Goal: Task Accomplishment & Management: Manage account settings

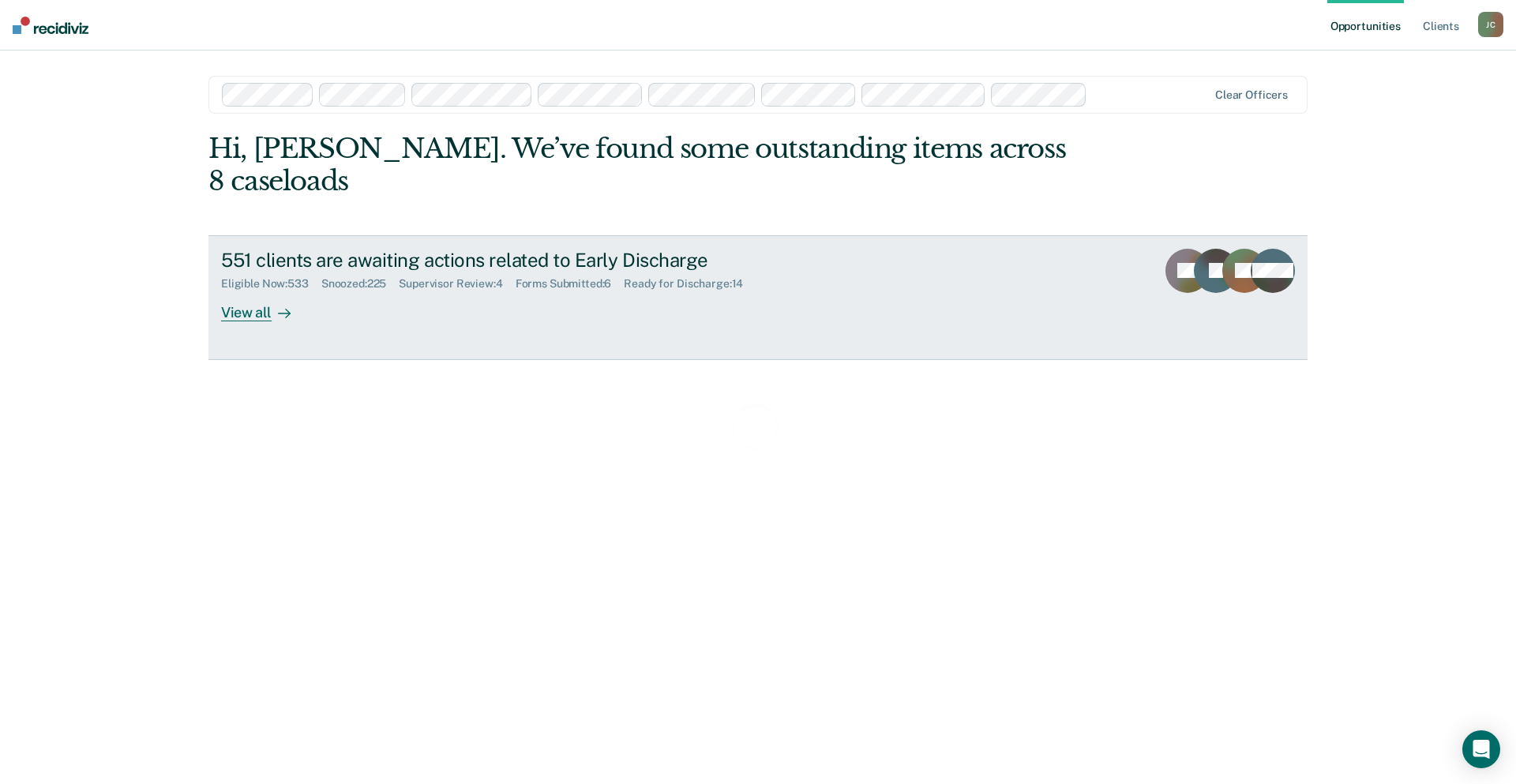
click at [502, 248] on div "551 clients are awaiting actions related to Early Discharge" at bounding box center [498, 259] width 555 height 23
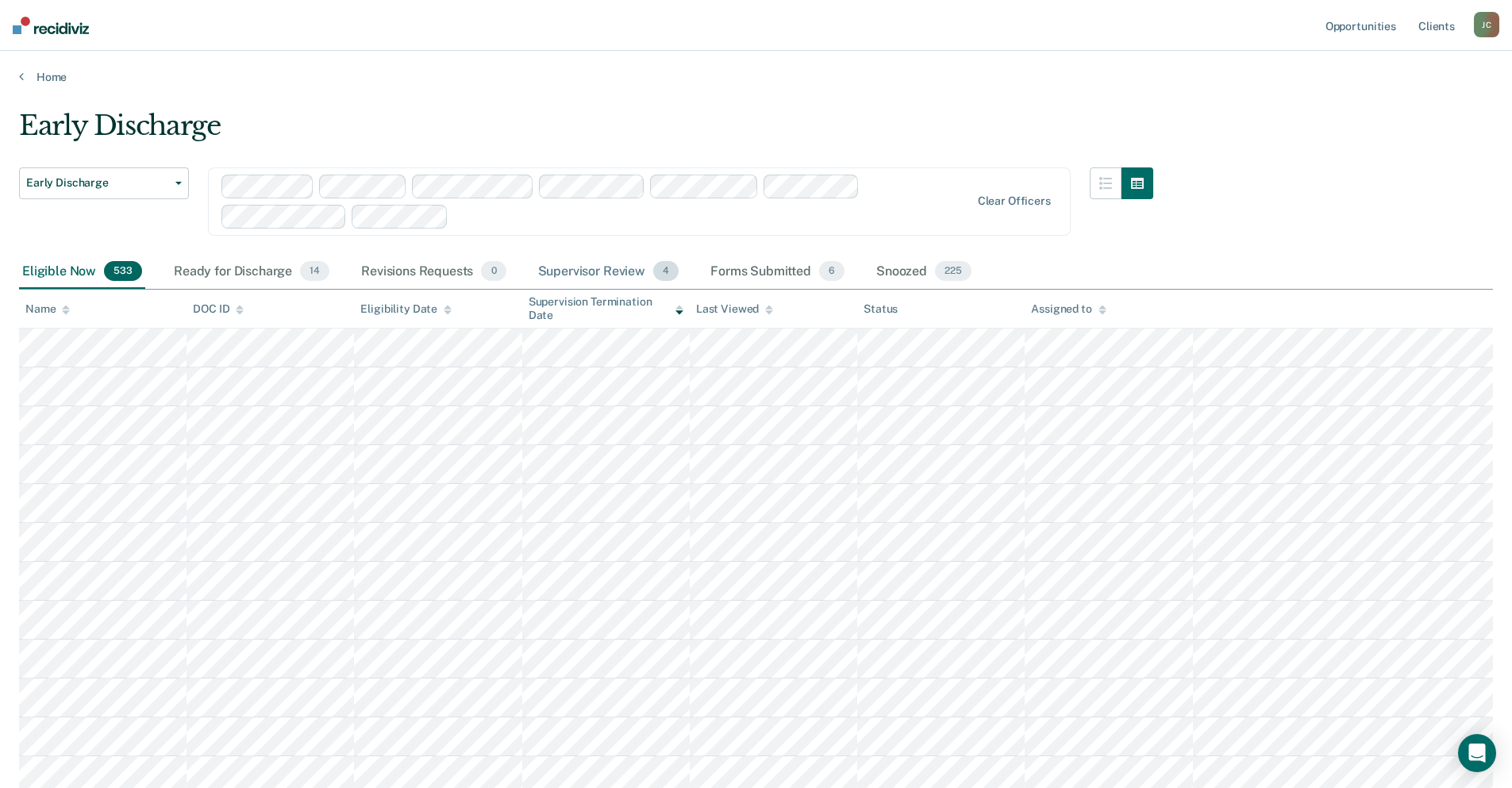
click at [561, 268] on div "Supervisor Review 4" at bounding box center [609, 272] width 148 height 35
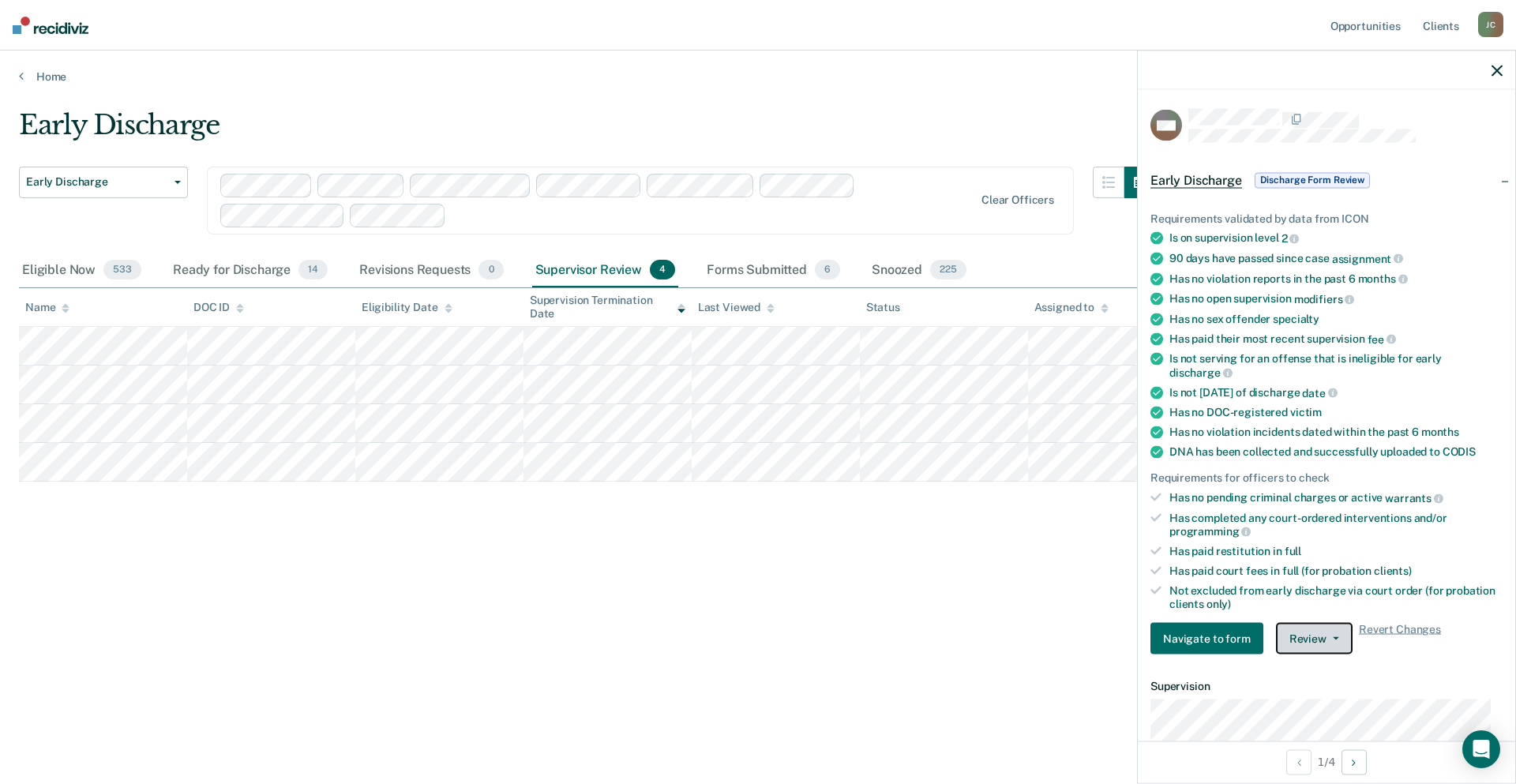
click at [1334, 631] on button "Review" at bounding box center [1314, 638] width 77 height 32
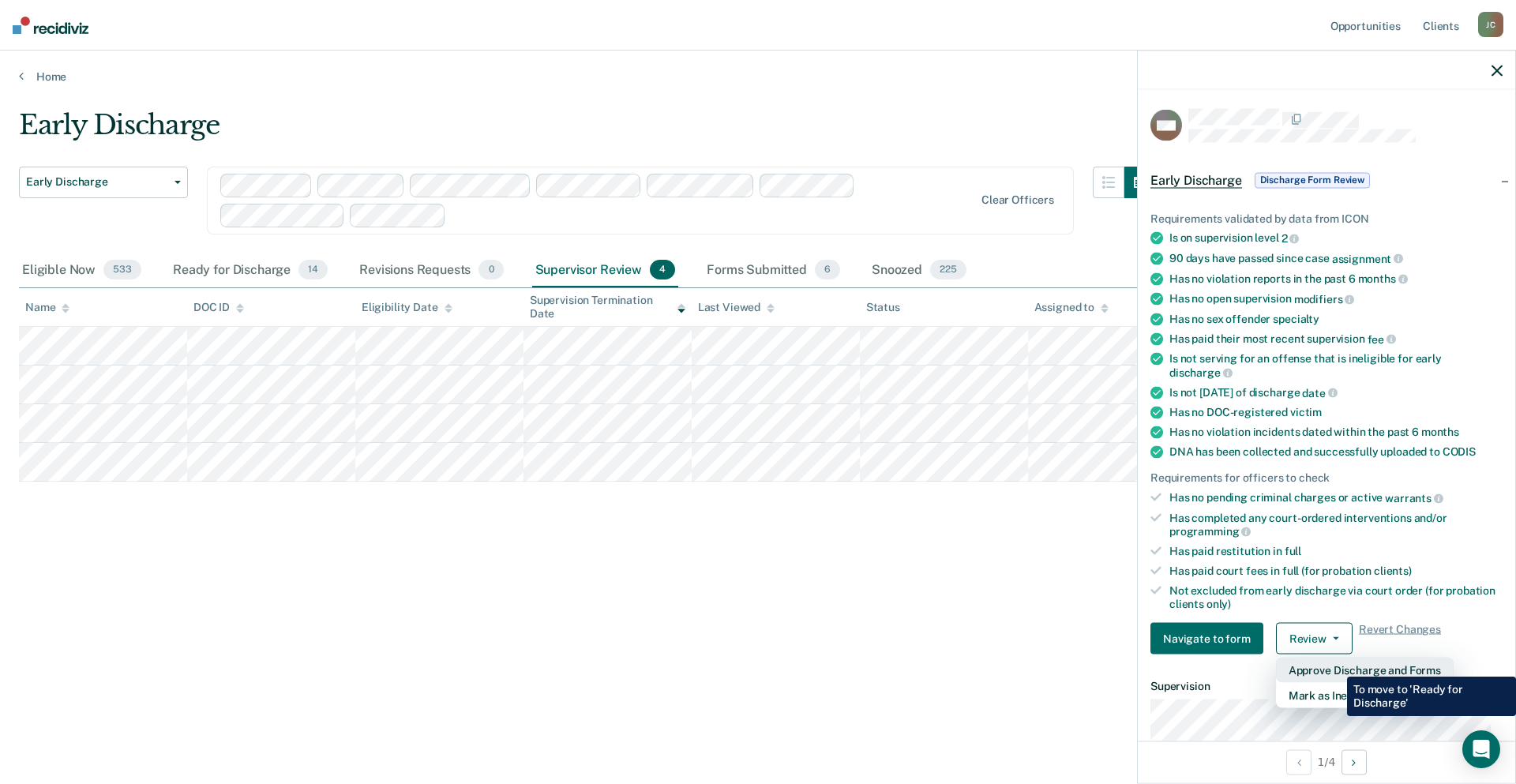
click at [1335, 665] on button "Approve Discharge and Forms" at bounding box center [1364, 671] width 177 height 26
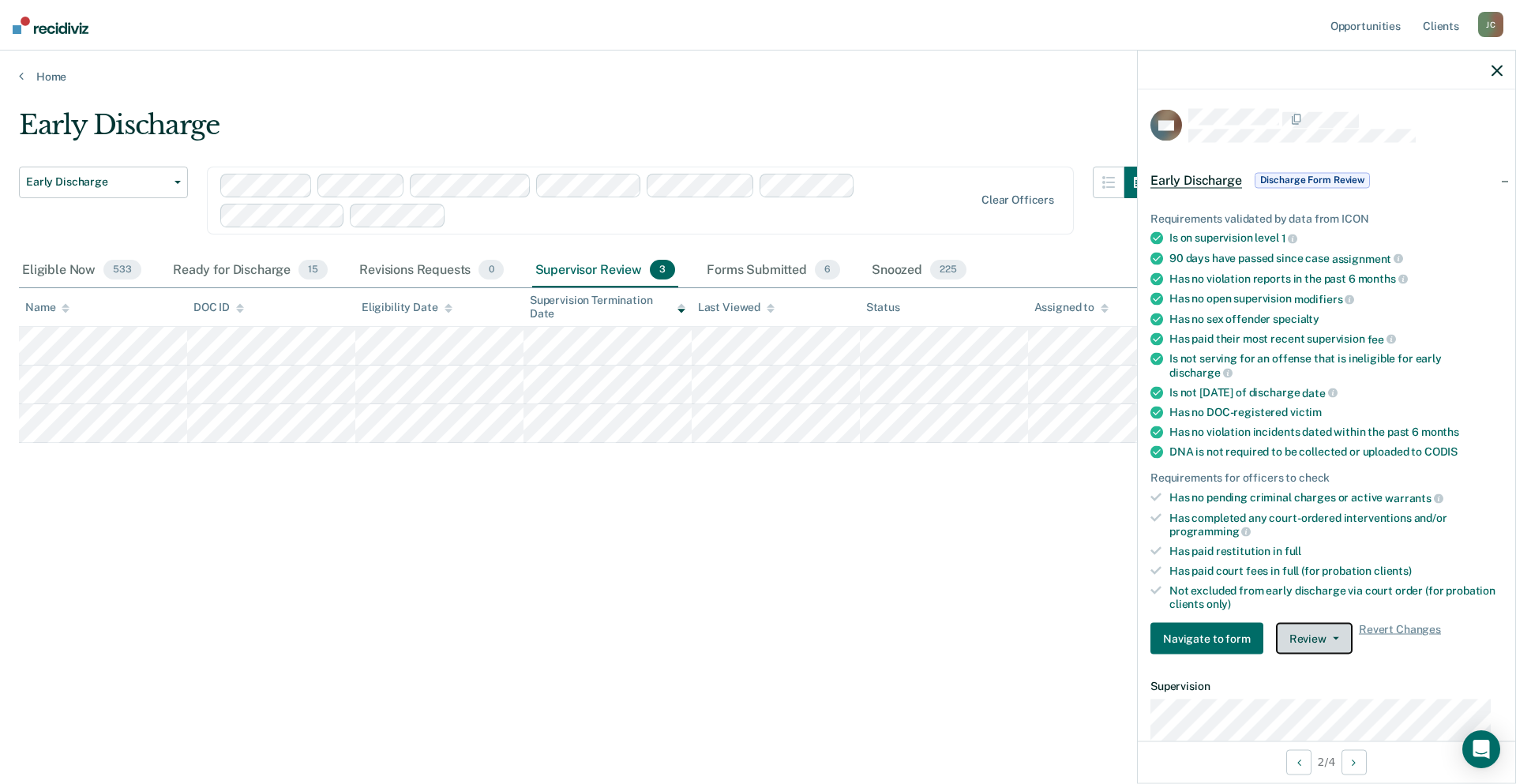
click at [1319, 636] on button "Review" at bounding box center [1314, 638] width 77 height 32
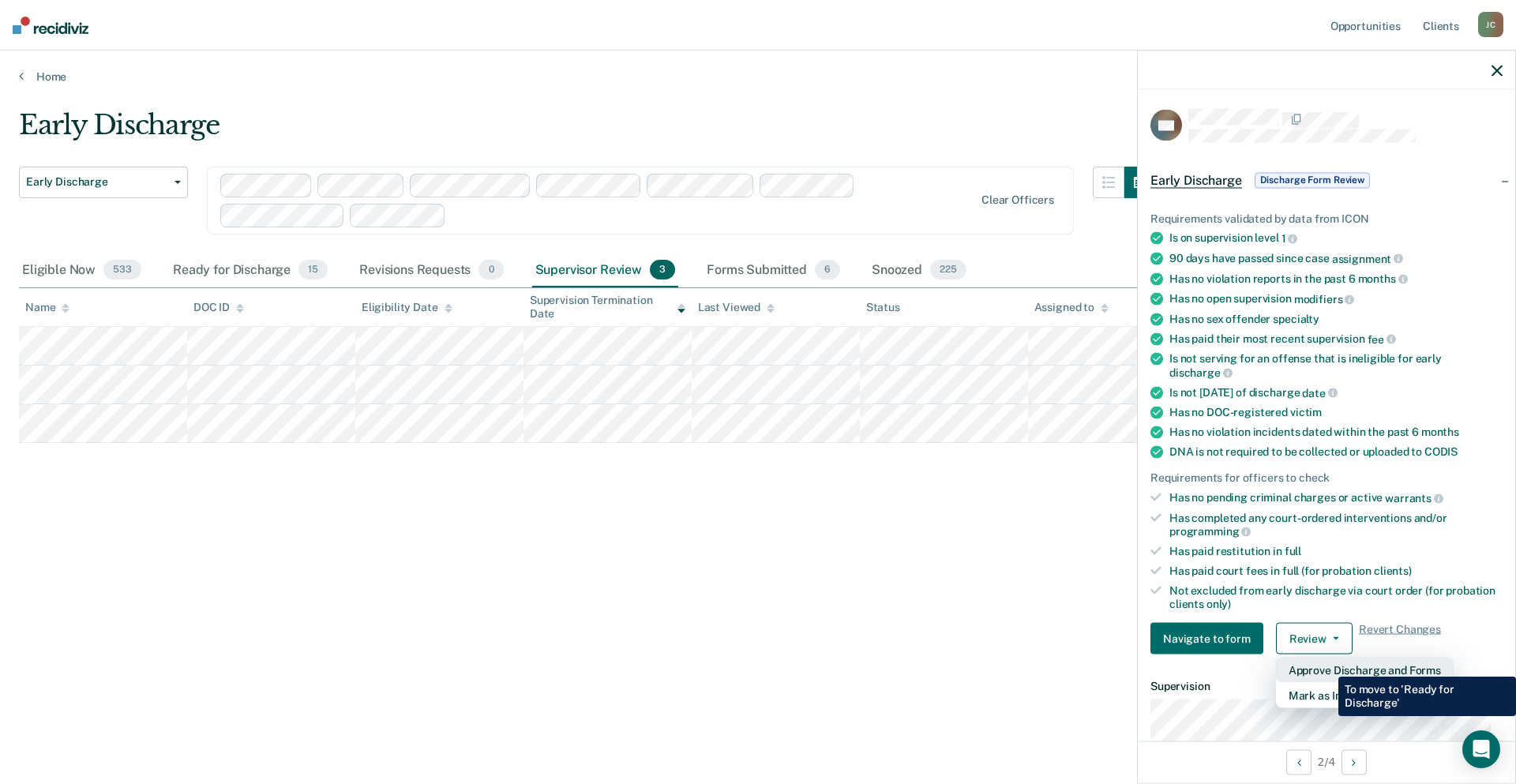
click at [1327, 665] on button "Approve Discharge and Forms" at bounding box center [1364, 671] width 177 height 26
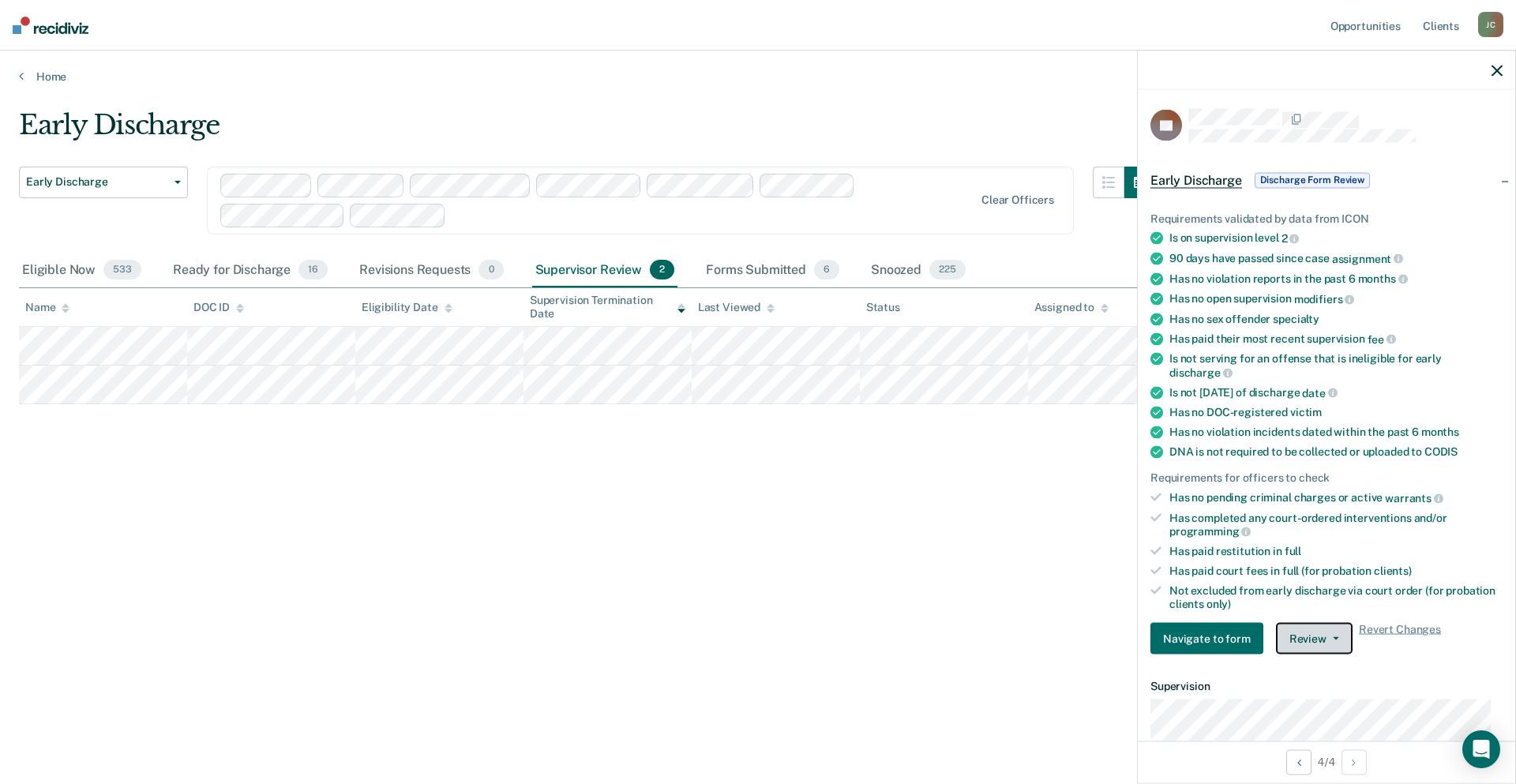
drag, startPoint x: 1336, startPoint y: 642, endPoint x: 1337, endPoint y: 654, distance: 12.0
click at [1336, 642] on button "Review" at bounding box center [1314, 638] width 77 height 32
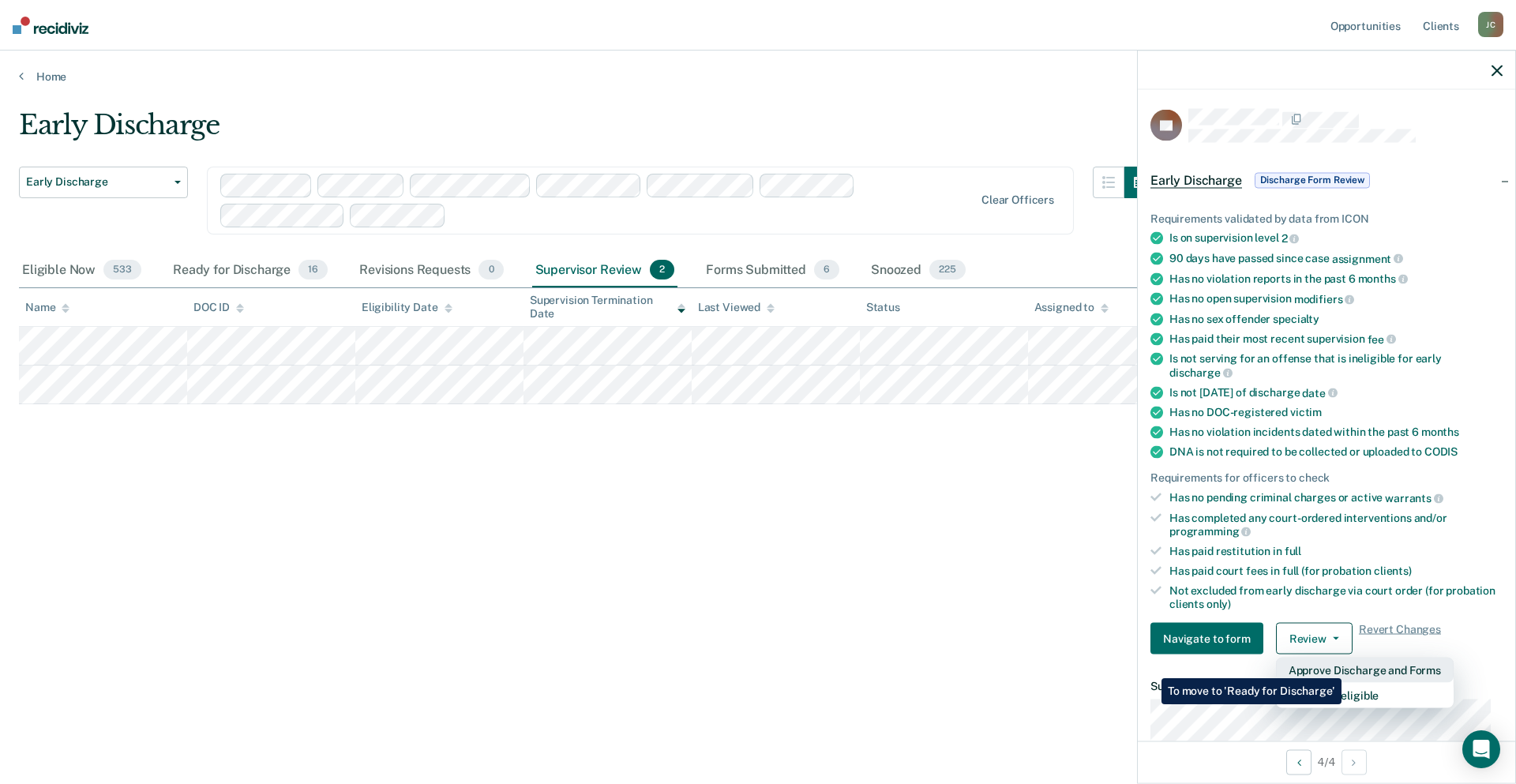
click at [1341, 666] on button "Approve Discharge and Forms" at bounding box center [1364, 671] width 177 height 26
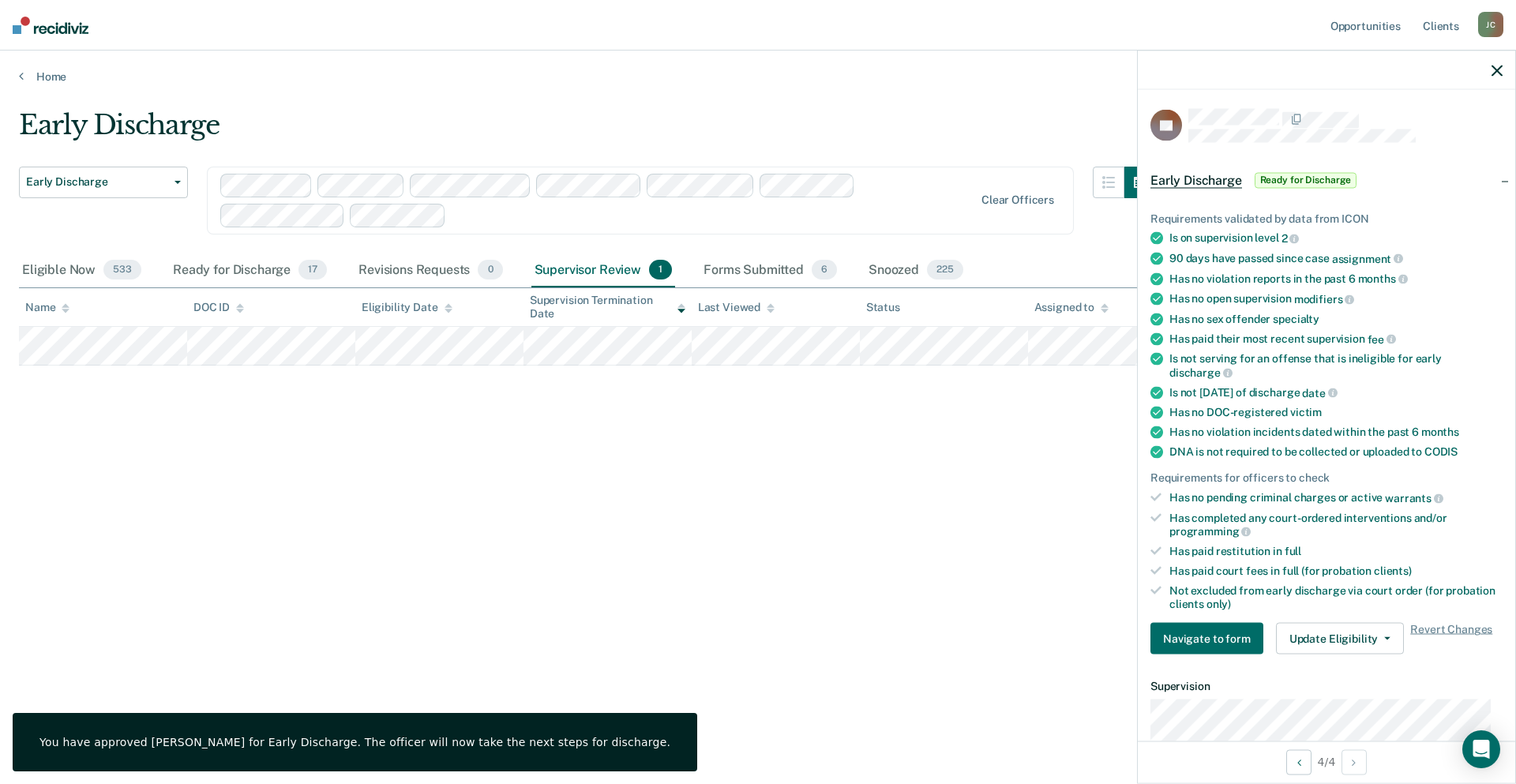
click at [508, 450] on div "Early Discharge Early Discharge Early Discharge Clear officers Eligible Now 533…" at bounding box center [758, 387] width 1478 height 556
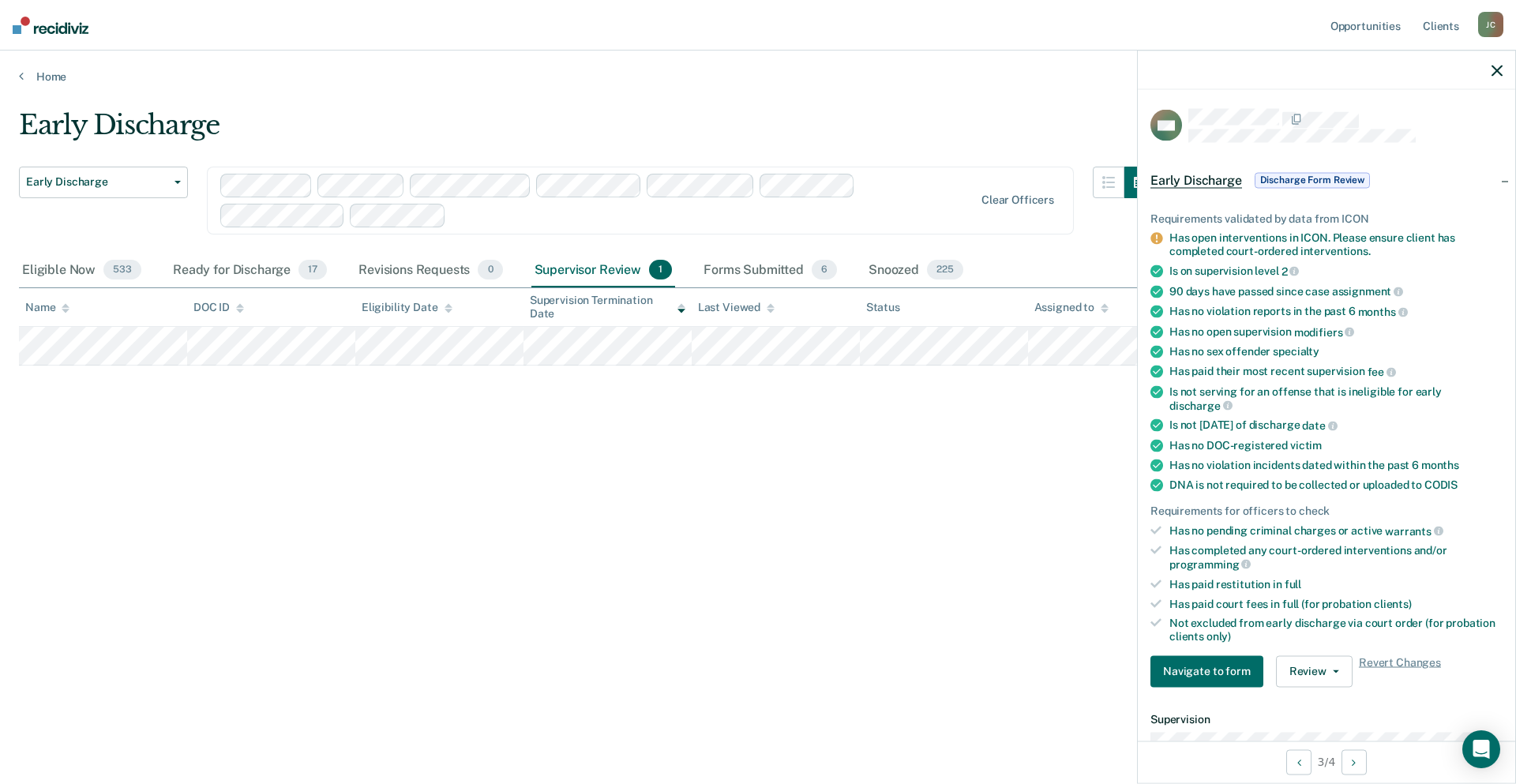
click at [952, 447] on div "Early Discharge Early Discharge Early Discharge Clear officers Eligible Now 533…" at bounding box center [758, 387] width 1478 height 556
click at [1493, 70] on icon "button" at bounding box center [1496, 70] width 11 height 11
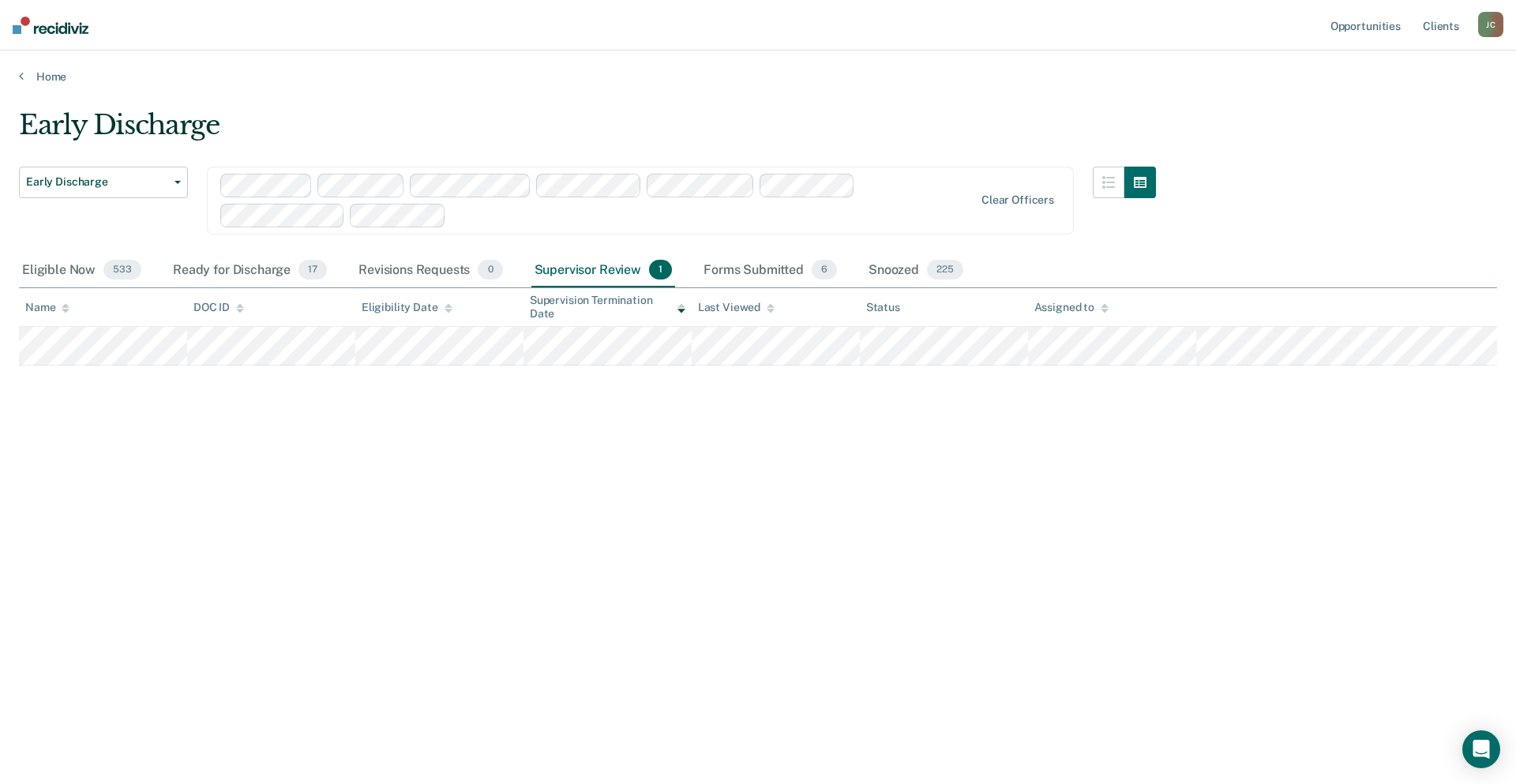
drag, startPoint x: 44, startPoint y: 269, endPoint x: 141, endPoint y: 323, distance: 111.0
click at [44, 269] on div "Eligible Now 533" at bounding box center [81, 270] width 125 height 35
